Goal: Task Accomplishment & Management: Use online tool/utility

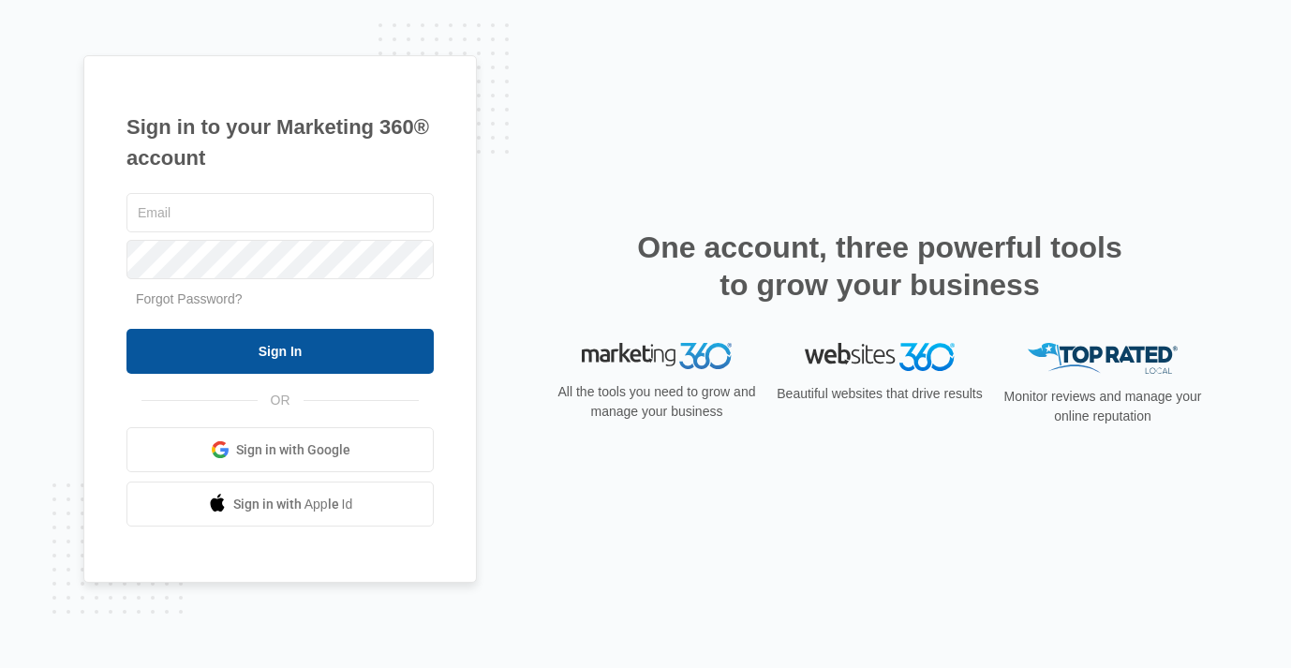
type input "[PERSON_NAME][EMAIL_ADDRESS][PERSON_NAME][DOMAIN_NAME]"
click at [397, 353] on input "Sign In" at bounding box center [279, 351] width 307 height 45
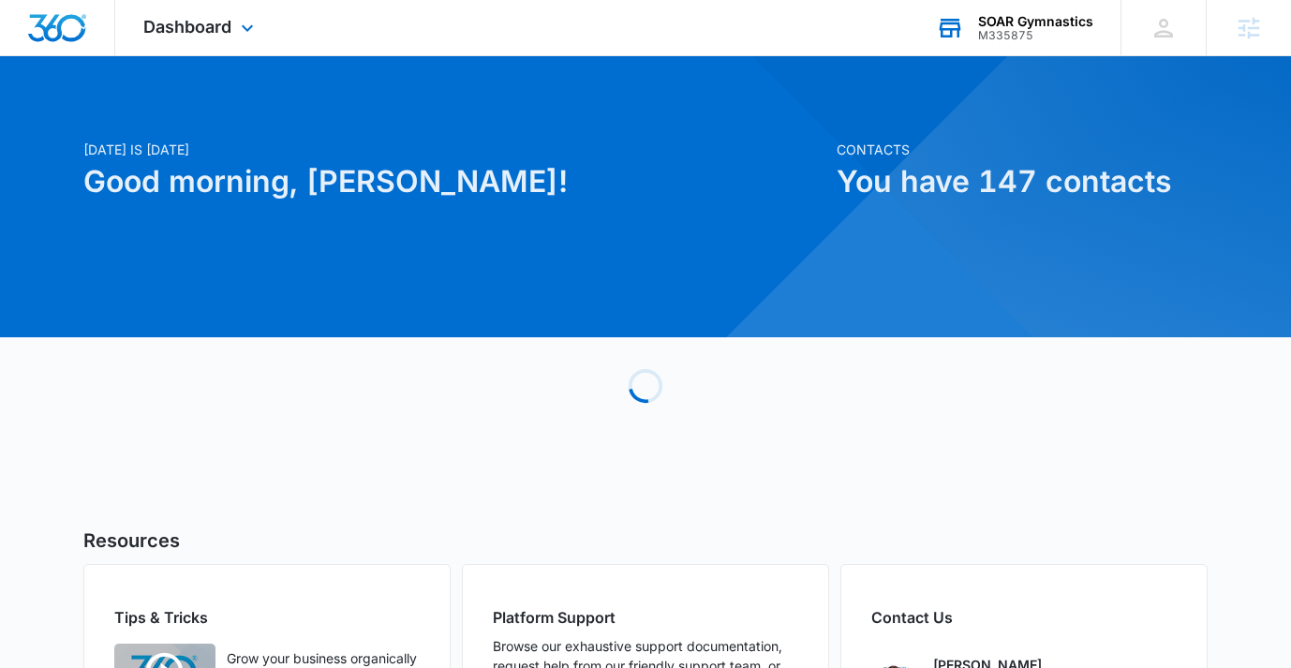
click at [1044, 15] on div "SOAR Gymnastics" at bounding box center [1035, 21] width 115 height 15
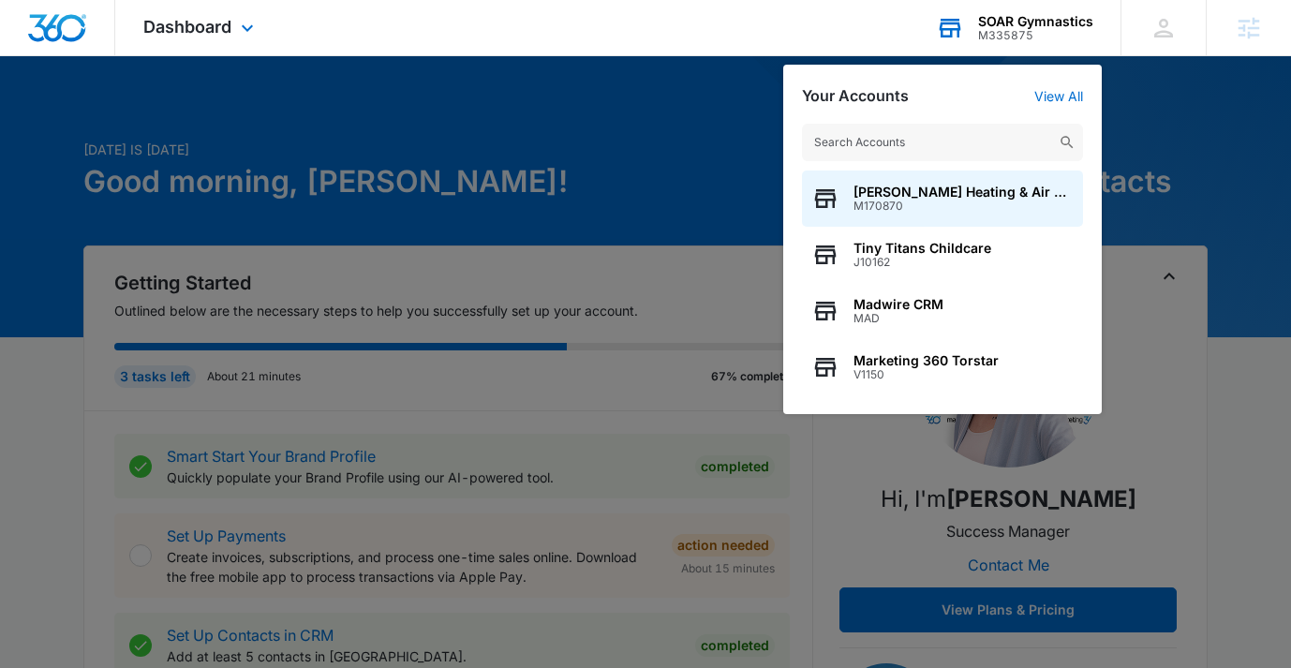
click at [1006, 130] on input "text" at bounding box center [942, 142] width 281 height 37
click at [983, 135] on input "text" at bounding box center [942, 142] width 281 height 37
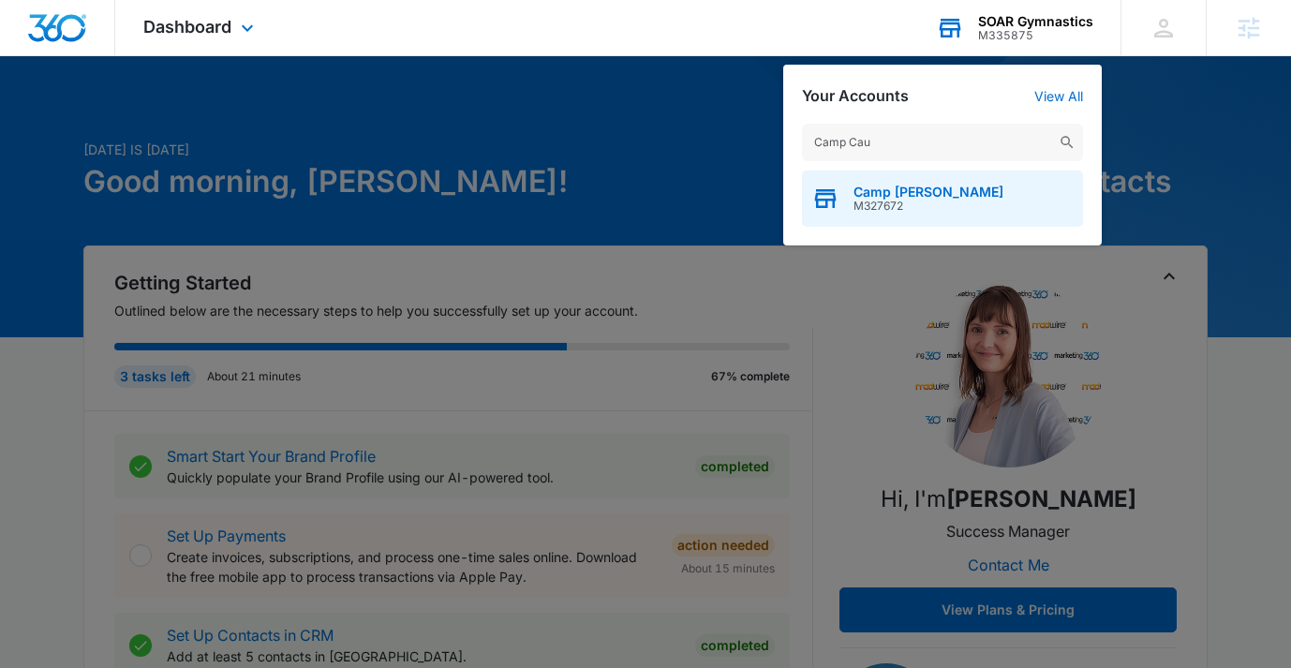
type input "Camp Cau"
click at [980, 194] on div "Camp [PERSON_NAME] M327672" at bounding box center [942, 198] width 281 height 56
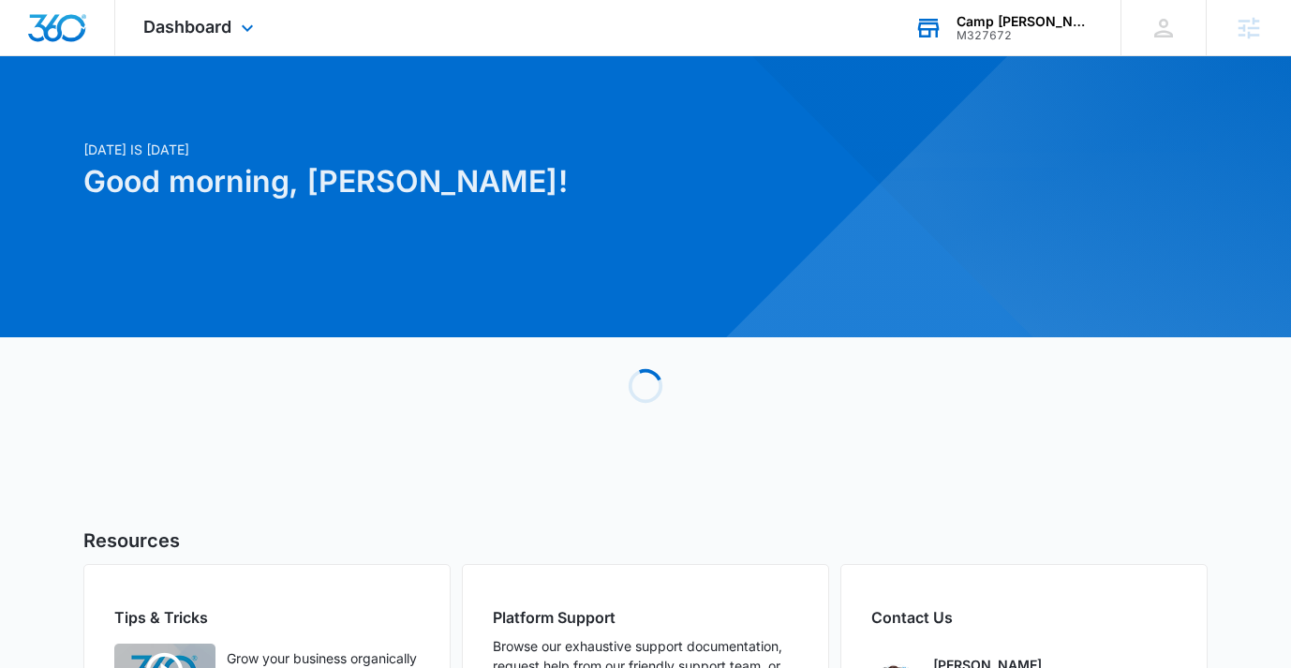
click at [189, 37] on div "Dashboard Apps Reputation Websites Forms CRM Email Social Shop Payments POS Con…" at bounding box center [200, 27] width 171 height 55
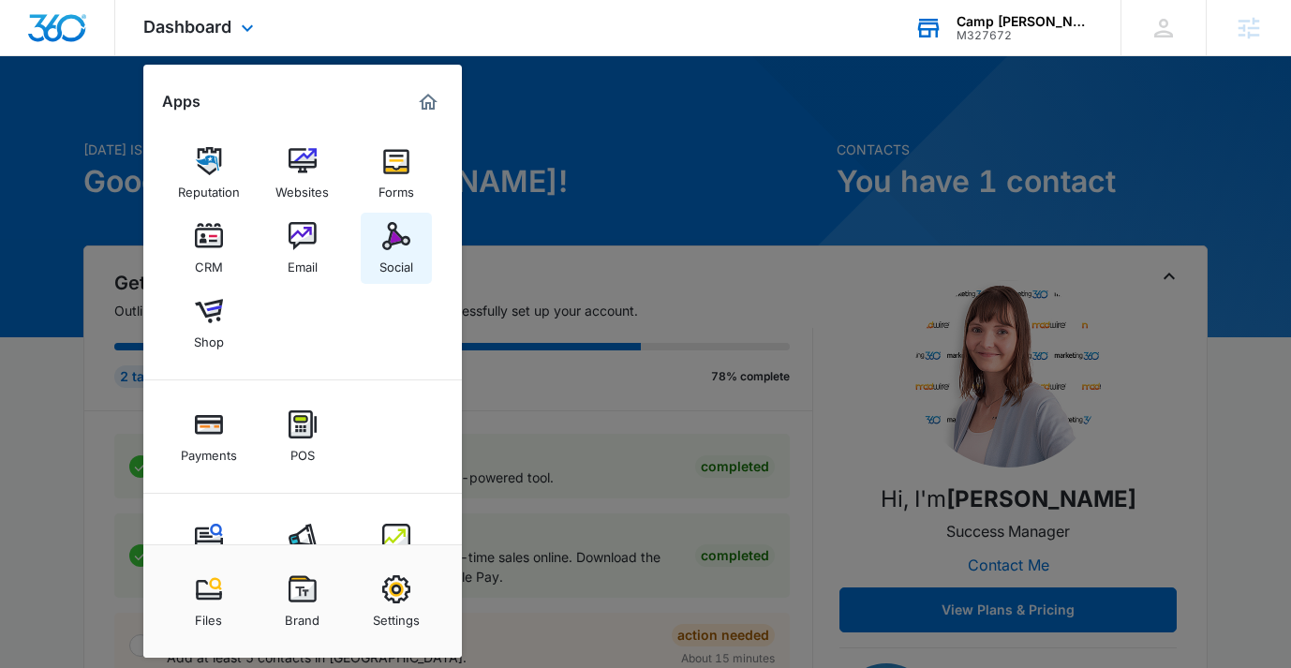
click at [397, 247] on img at bounding box center [396, 236] width 28 height 28
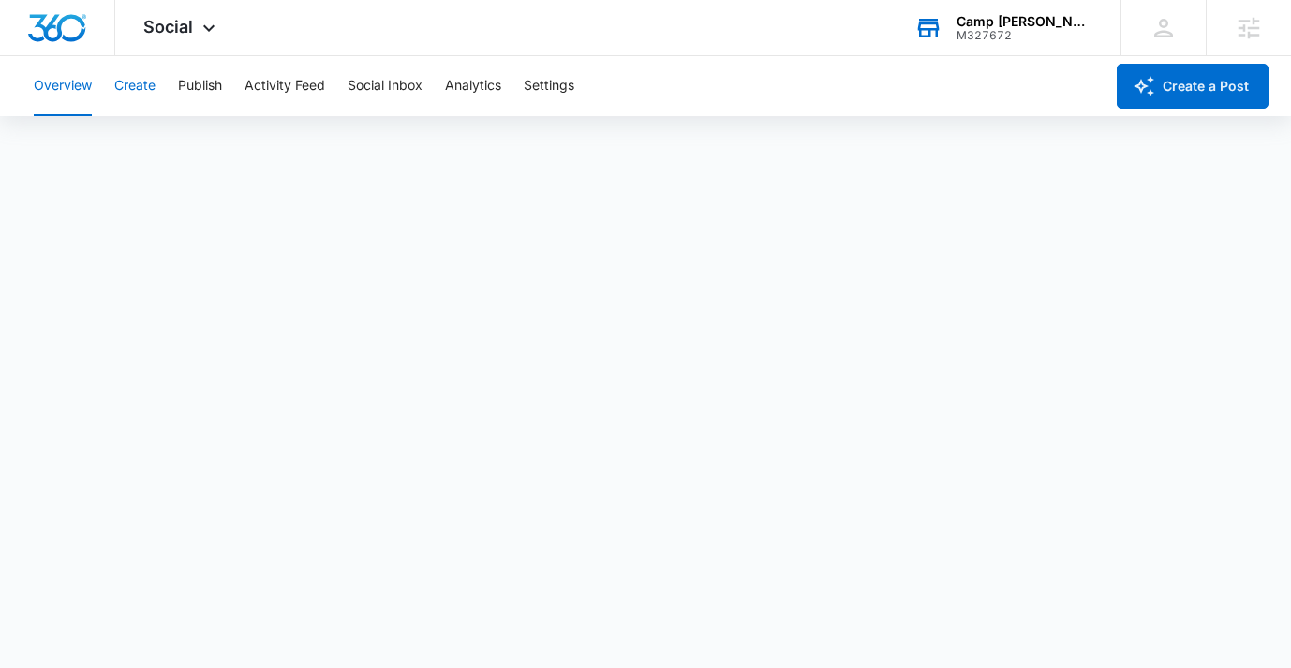
click at [143, 95] on button "Create" at bounding box center [134, 86] width 41 height 60
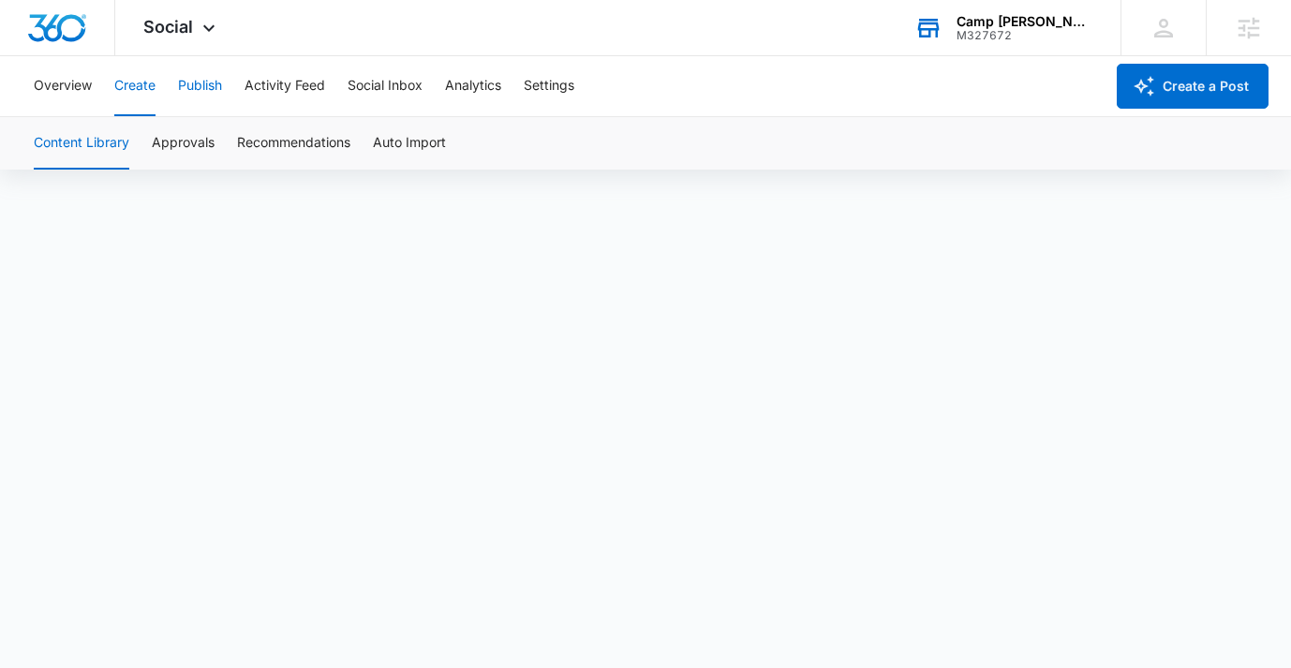
click at [200, 93] on button "Publish" at bounding box center [200, 86] width 44 height 60
